Goal: Transaction & Acquisition: Purchase product/service

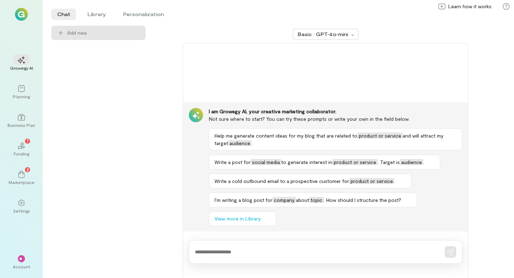
click at [88, 12] on li "Library" at bounding box center [97, 14] width 30 height 11
click at [95, 16] on li "Library" at bounding box center [97, 14] width 30 height 11
click at [19, 11] on img at bounding box center [21, 14] width 13 height 13
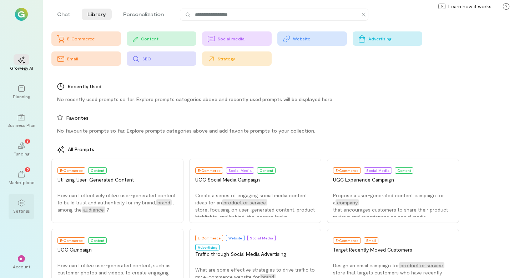
click at [25, 207] on div at bounding box center [22, 202] width 16 height 11
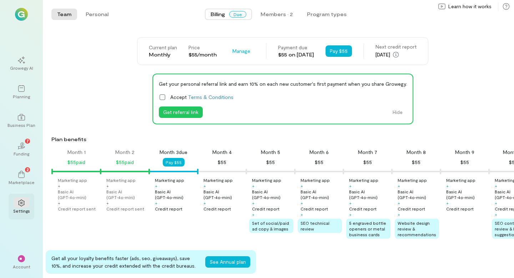
scroll to position [0, 24]
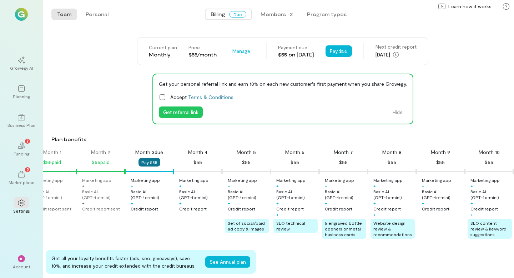
click at [155, 162] on button "Pay $55" at bounding box center [149, 162] width 22 height 9
